Goal: Entertainment & Leisure: Consume media (video, audio)

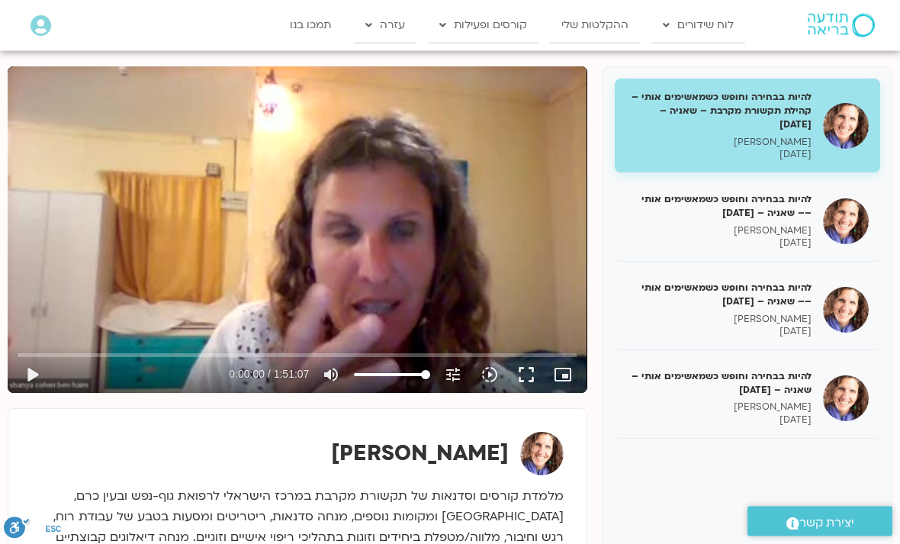
scroll to position [178, 0]
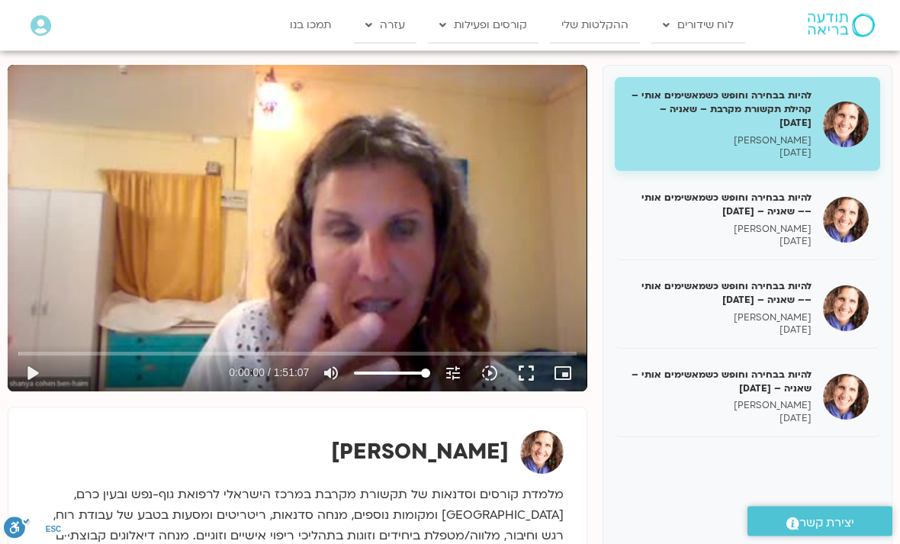
click at [41, 380] on button "play_arrow" at bounding box center [32, 373] width 37 height 37
type input "4779.74483087733"
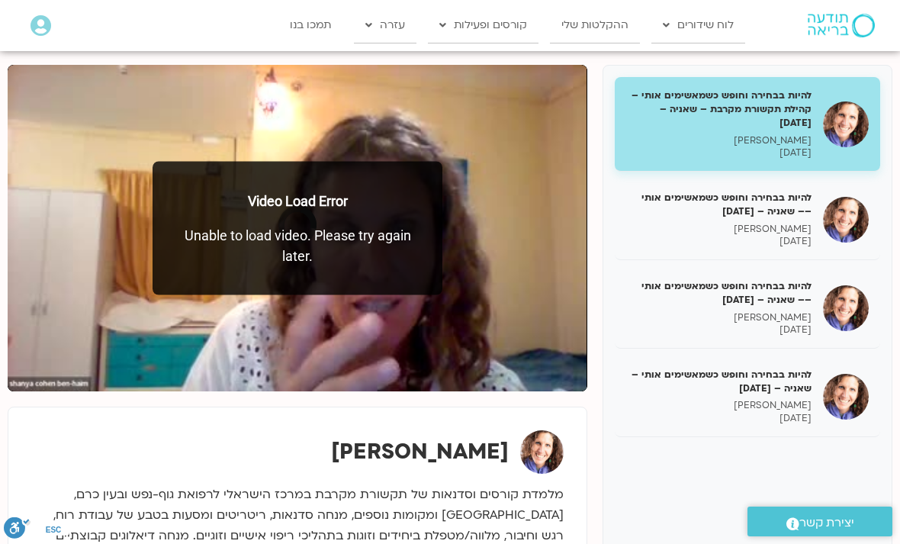
click at [694, 252] on div "להיות בבחירה וחופש כשמאשימים אותי –– שאניה – 14/05/25 שאנייה כהן בן חיים 14/05/…" at bounding box center [746, 219] width 265 height 81
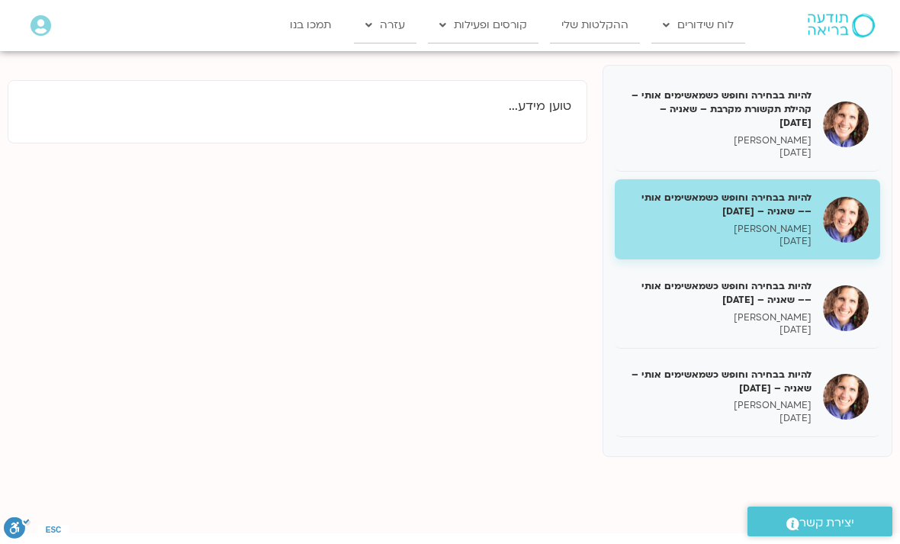
click at [694, 223] on p "[PERSON_NAME]" at bounding box center [718, 229] width 185 height 13
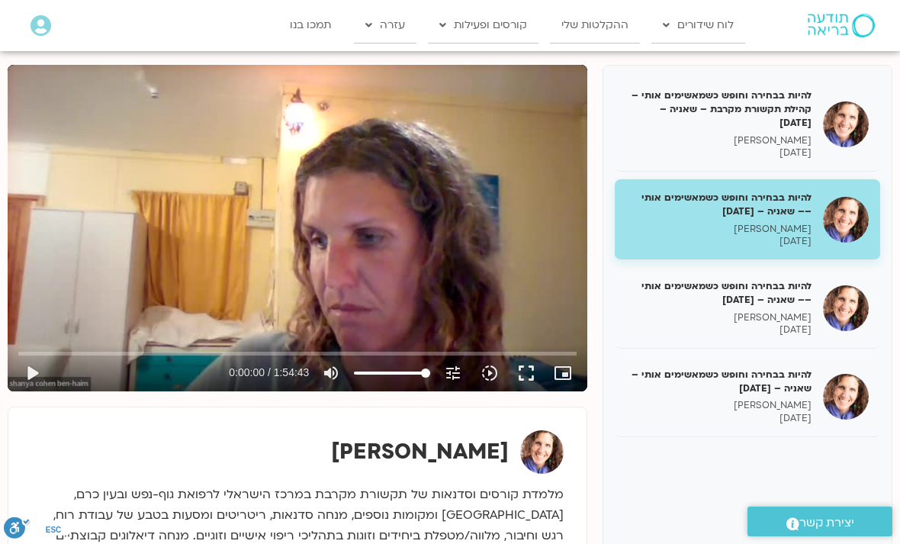
click at [37, 374] on button "play_arrow" at bounding box center [32, 372] width 37 height 37
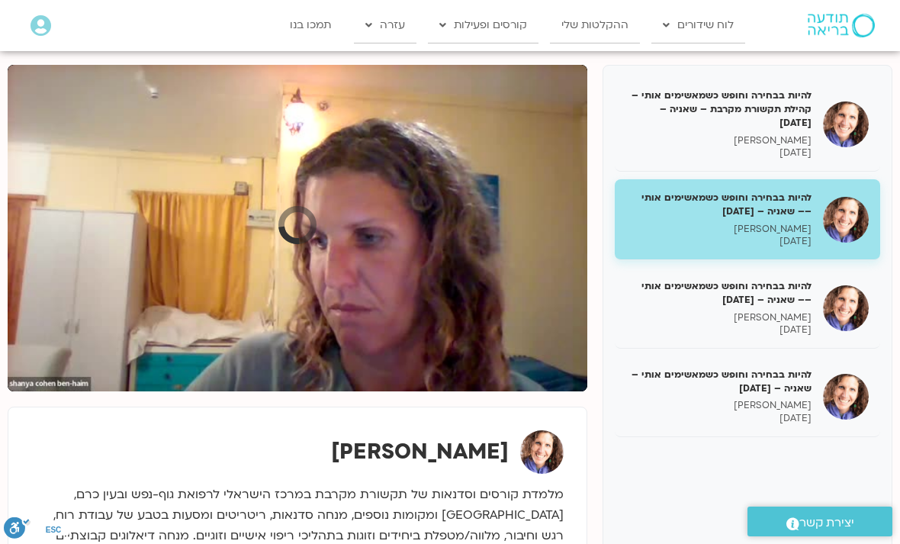
type input "76"
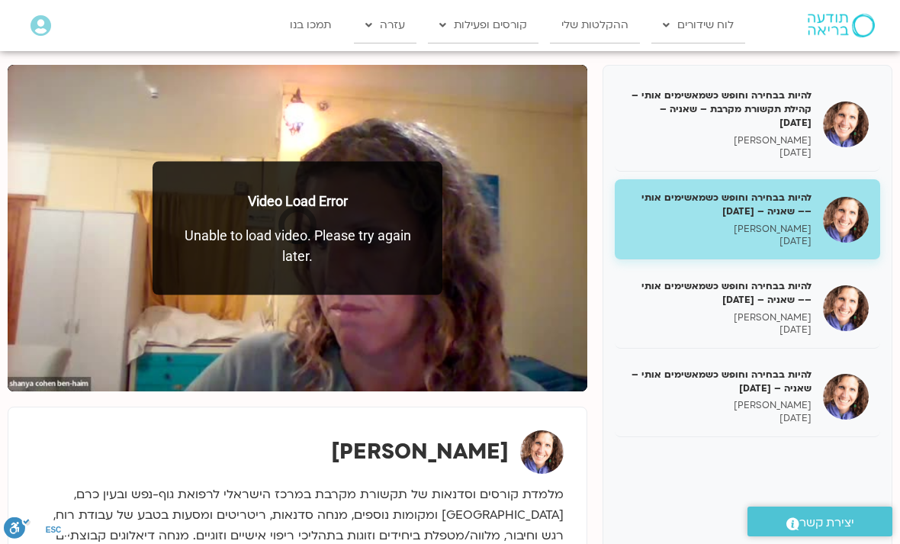
click at [694, 294] on h5 "להיות בבחירה וחופש כשמאשימים אותי –– שאניה – [DATE]" at bounding box center [718, 292] width 185 height 27
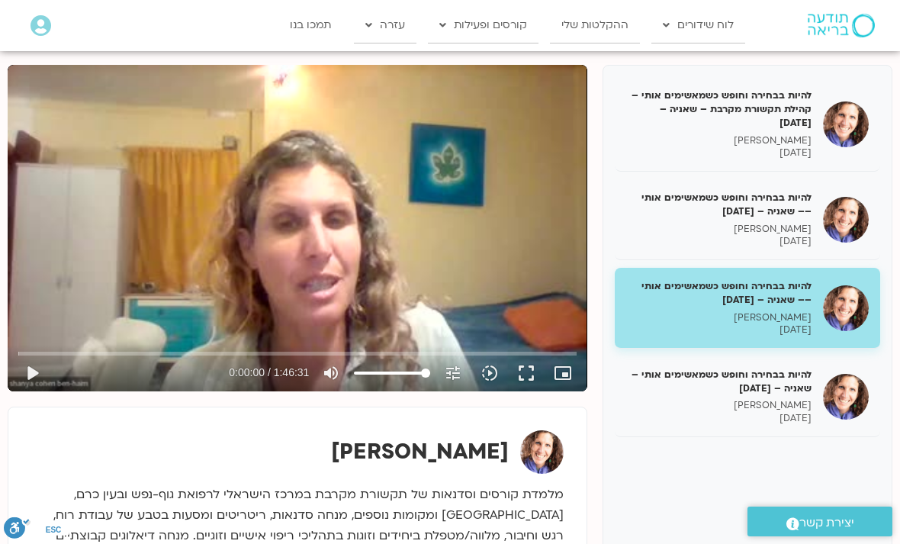
click at [39, 361] on button "play_arrow" at bounding box center [32, 372] width 37 height 37
type input "2.59579738633423"
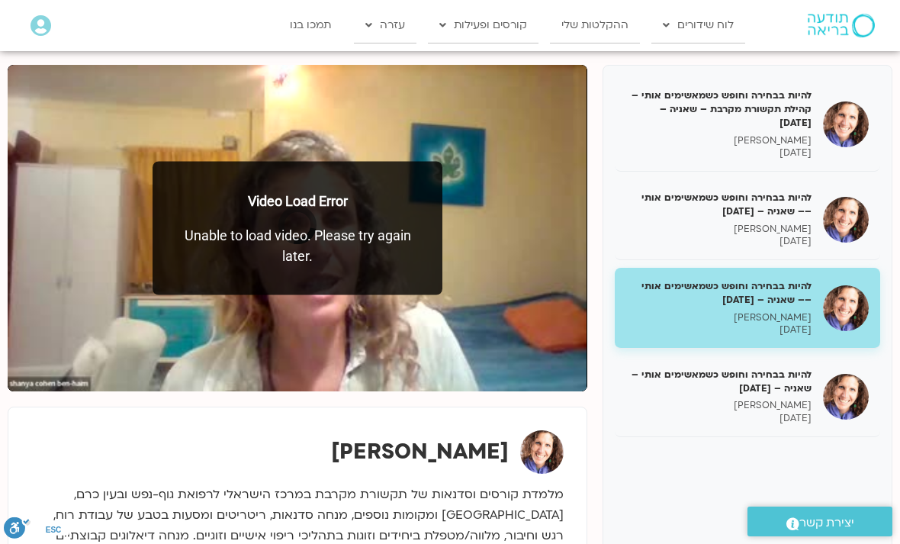
click at [694, 387] on h5 "להיות בבחירה וחופש כשמאשימים אותי – שאניה – [DATE]" at bounding box center [718, 380] width 185 height 27
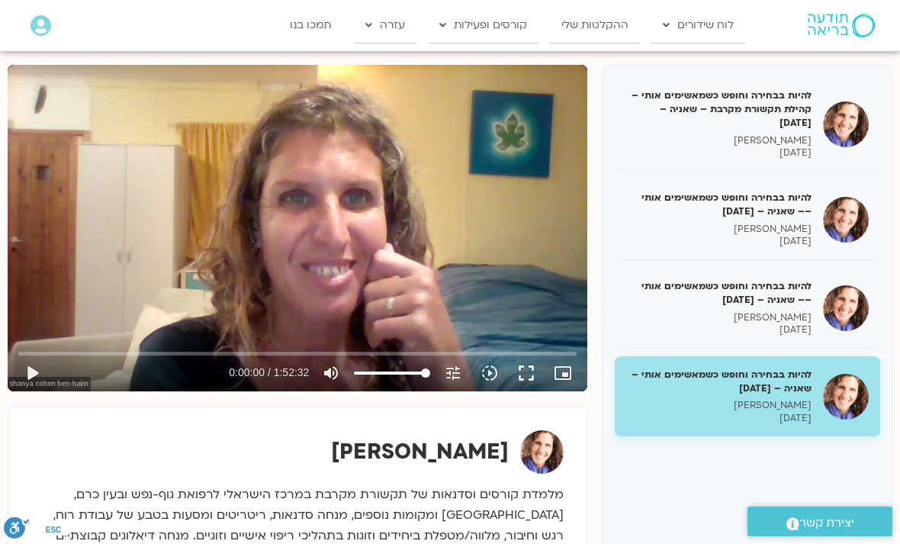
click at [48, 380] on button "play_arrow" at bounding box center [32, 372] width 37 height 37
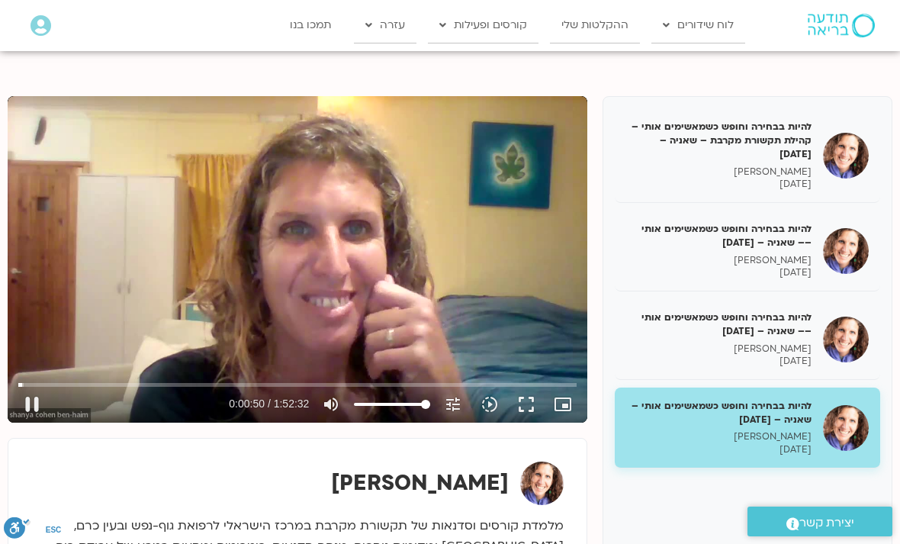
scroll to position [149, 0]
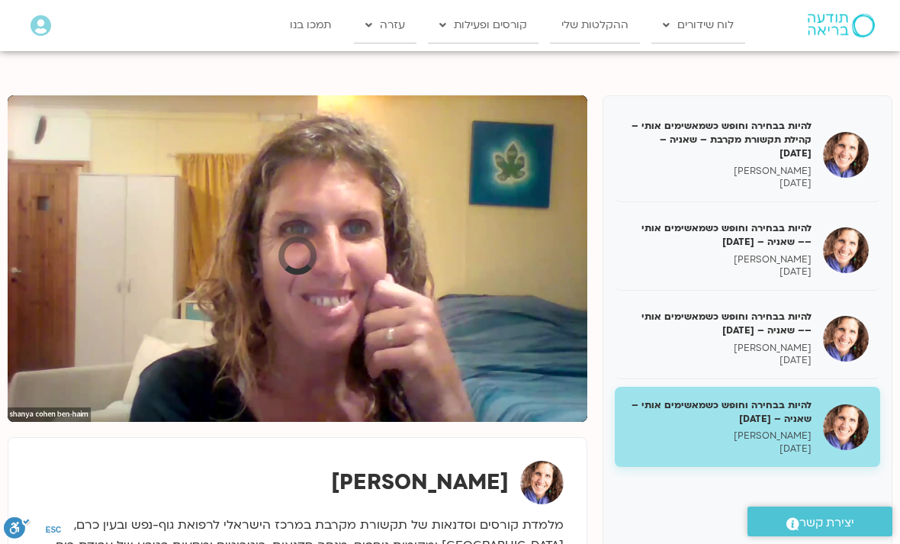
type input "280"
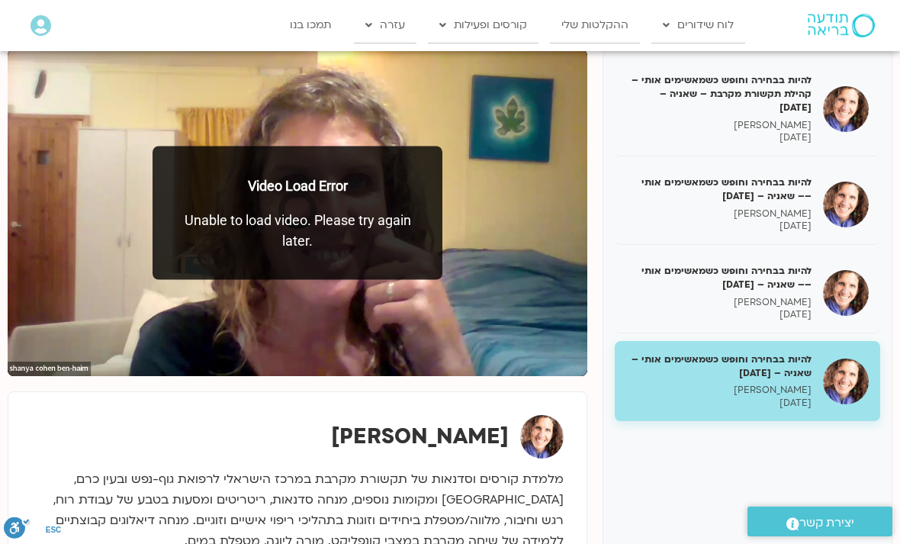
scroll to position [197, 0]
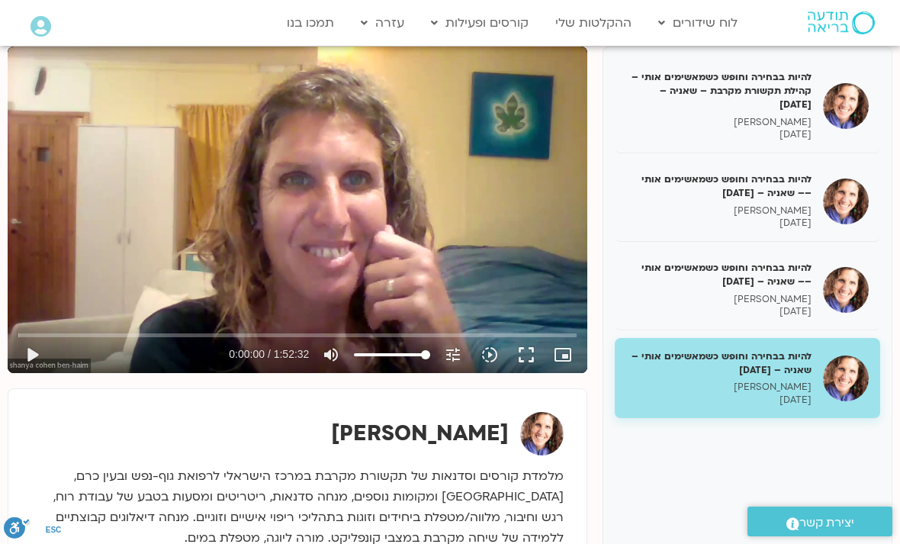
click at [45, 354] on button "play_arrow" at bounding box center [32, 354] width 37 height 37
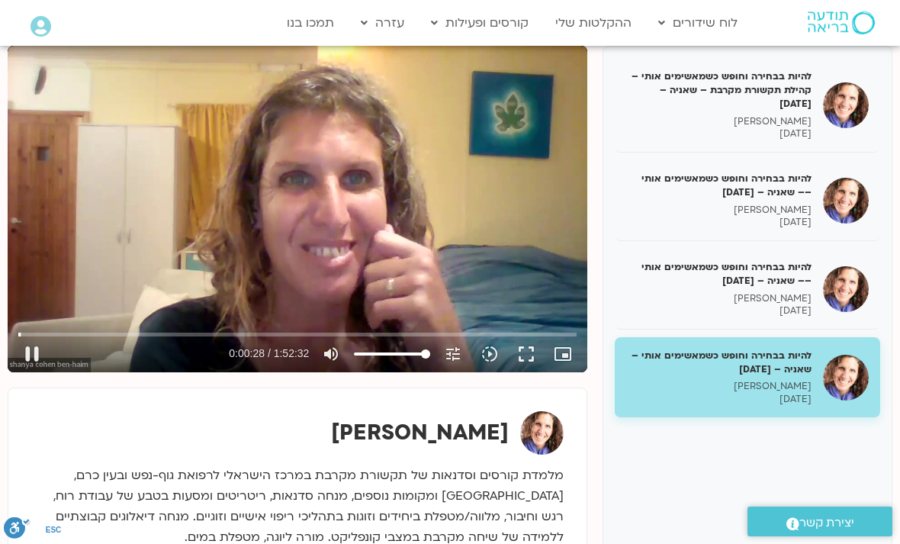
scroll to position [200, 0]
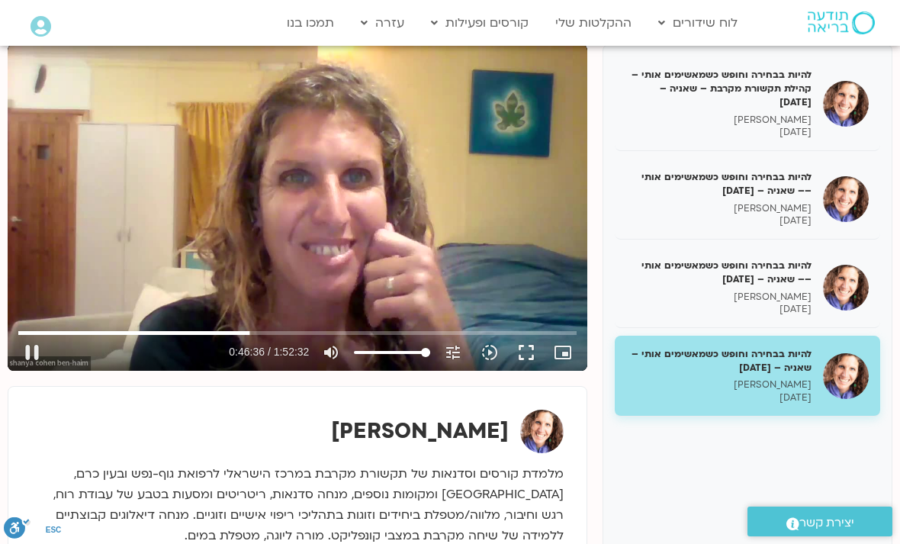
click at [27, 357] on button "pause" at bounding box center [32, 352] width 37 height 37
click at [30, 348] on button "play_arrow" at bounding box center [32, 352] width 37 height 37
click at [34, 351] on button "pause" at bounding box center [32, 352] width 37 height 37
type input "3929.21520141001"
